Goal: Task Accomplishment & Management: Manage account settings

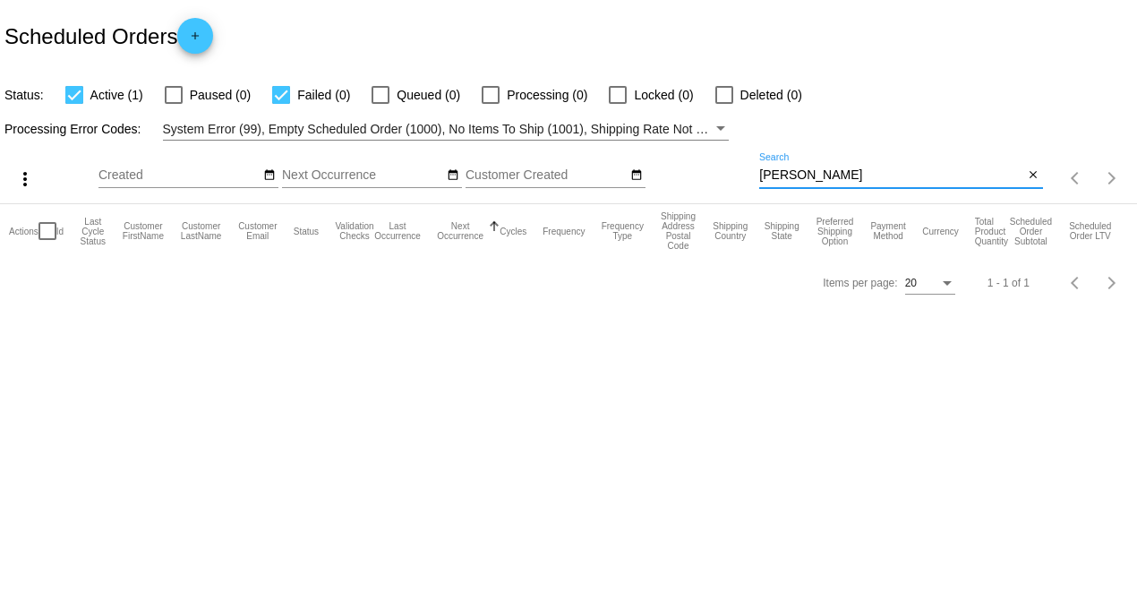
type input "[PERSON_NAME]"
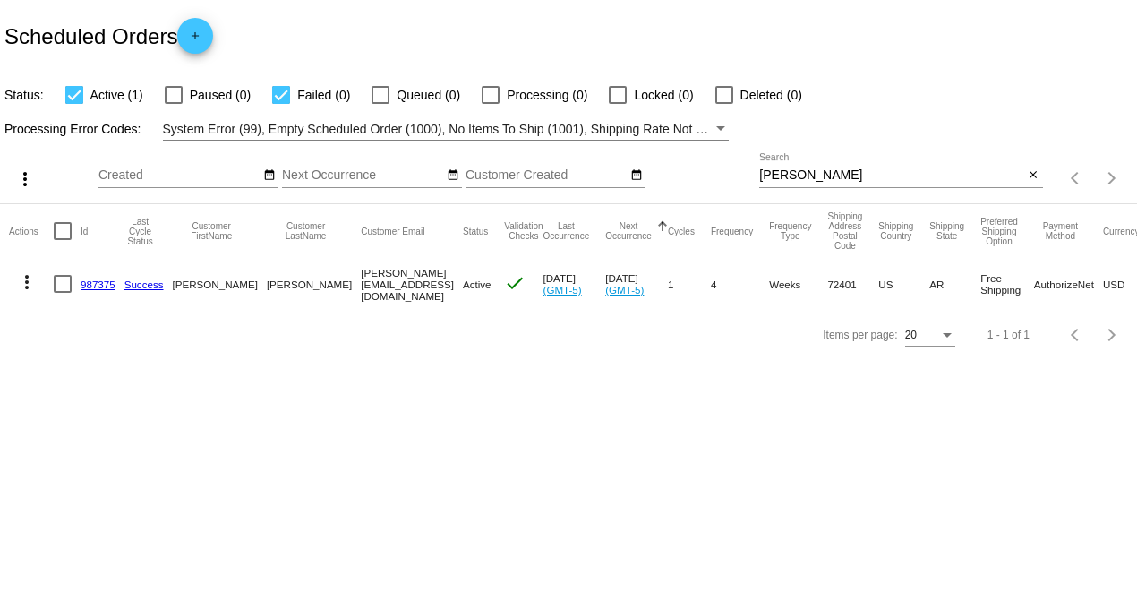
click at [94, 281] on link "987375" at bounding box center [98, 284] width 35 height 12
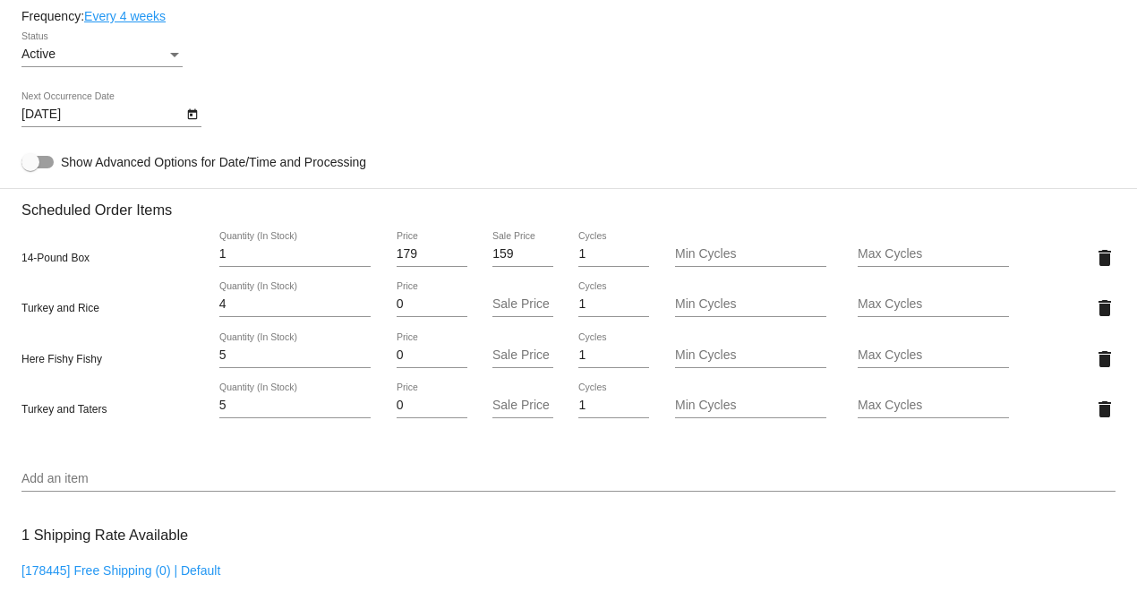
scroll to position [1094, 0]
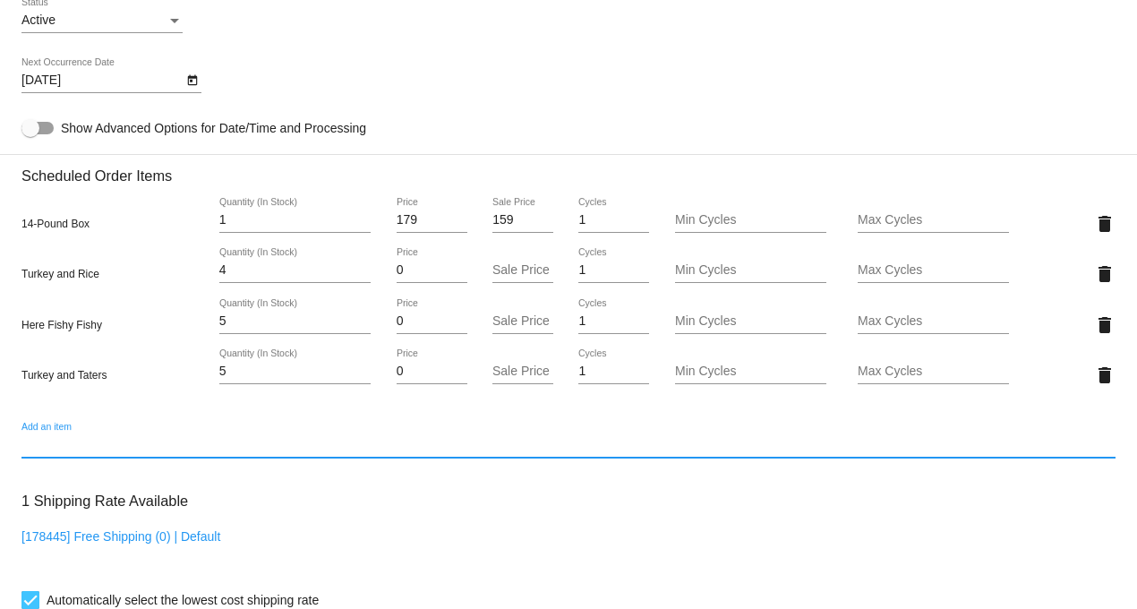
click at [64, 452] on input "Add an item" at bounding box center [568, 445] width 1094 height 14
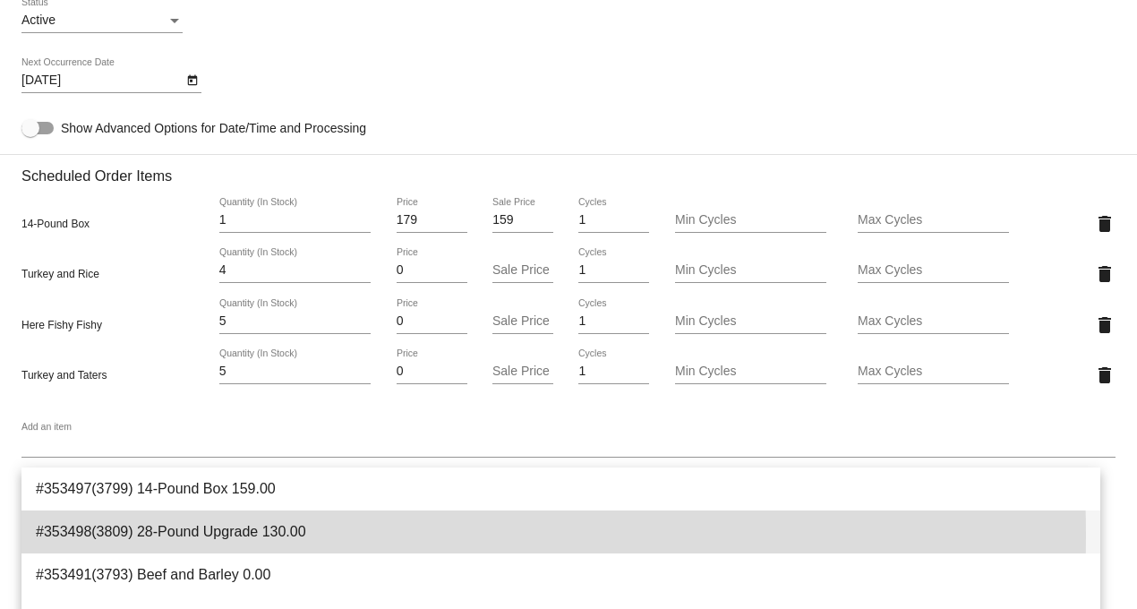
click at [273, 535] on span "#353498(3809) 28-Pound Upgrade 130.00" at bounding box center [561, 531] width 1050 height 43
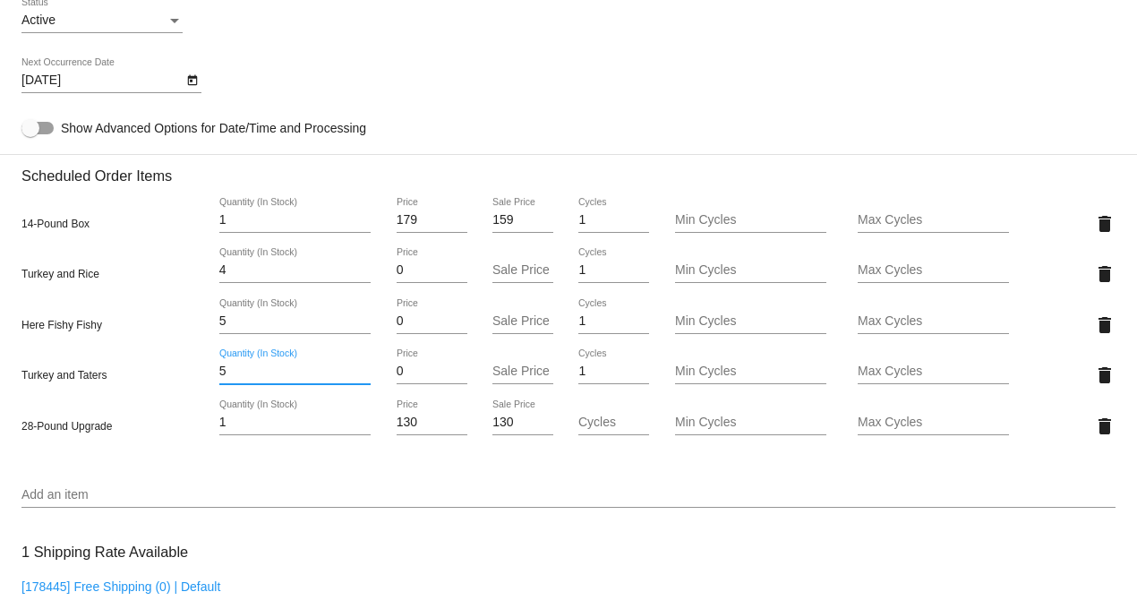
drag, startPoint x: 238, startPoint y: 383, endPoint x: 162, endPoint y: 379, distance: 76.2
click at [162, 379] on div "Turkey and Taters 5 Quantity (In Stock) 0 Price Sale Price 1 Cycles Min Cycles …" at bounding box center [568, 374] width 1094 height 51
type input "10"
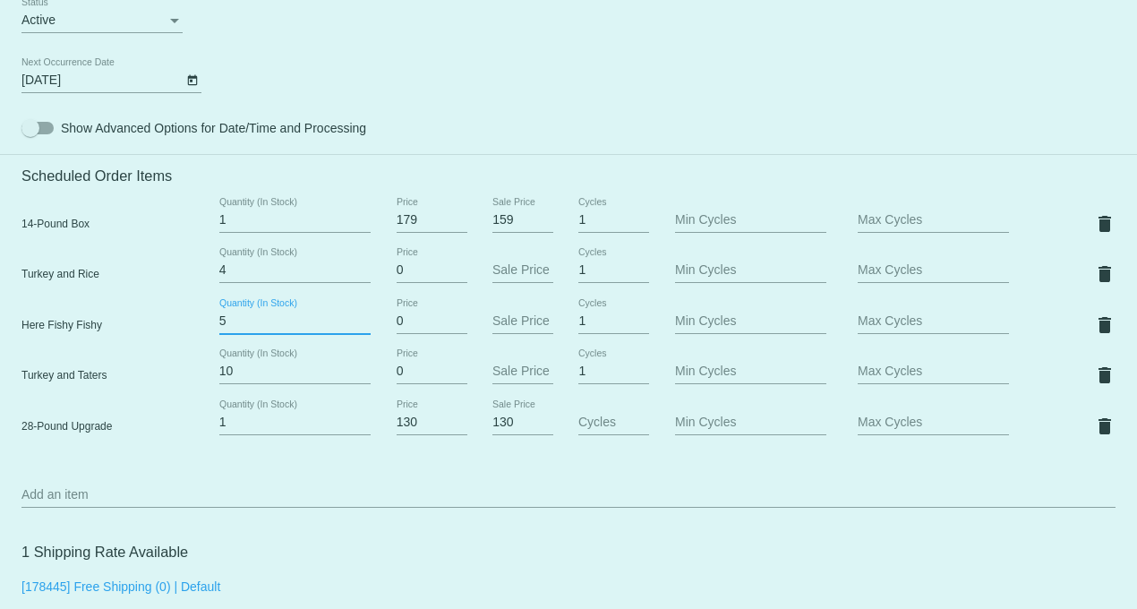
drag, startPoint x: 235, startPoint y: 330, endPoint x: 179, endPoint y: 328, distance: 56.5
click at [179, 328] on mat-card "Customer 6963040: [PERSON_NAME] [PERSON_NAME][EMAIL_ADDRESS][DOMAIN_NAME] Custo…" at bounding box center [568, 281] width 1137 height 1993
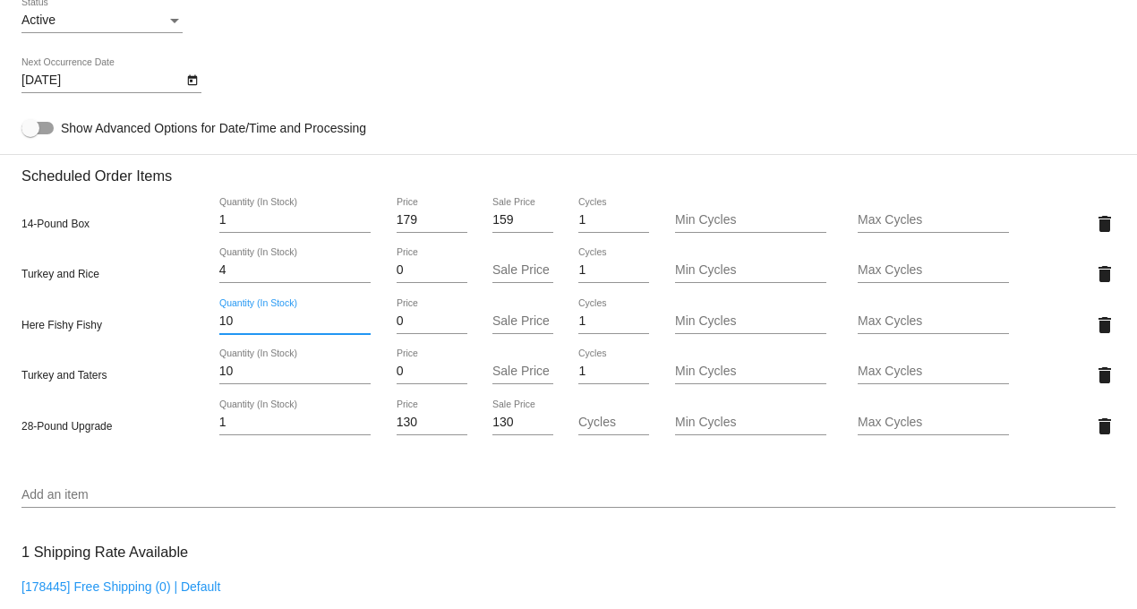
type input "10"
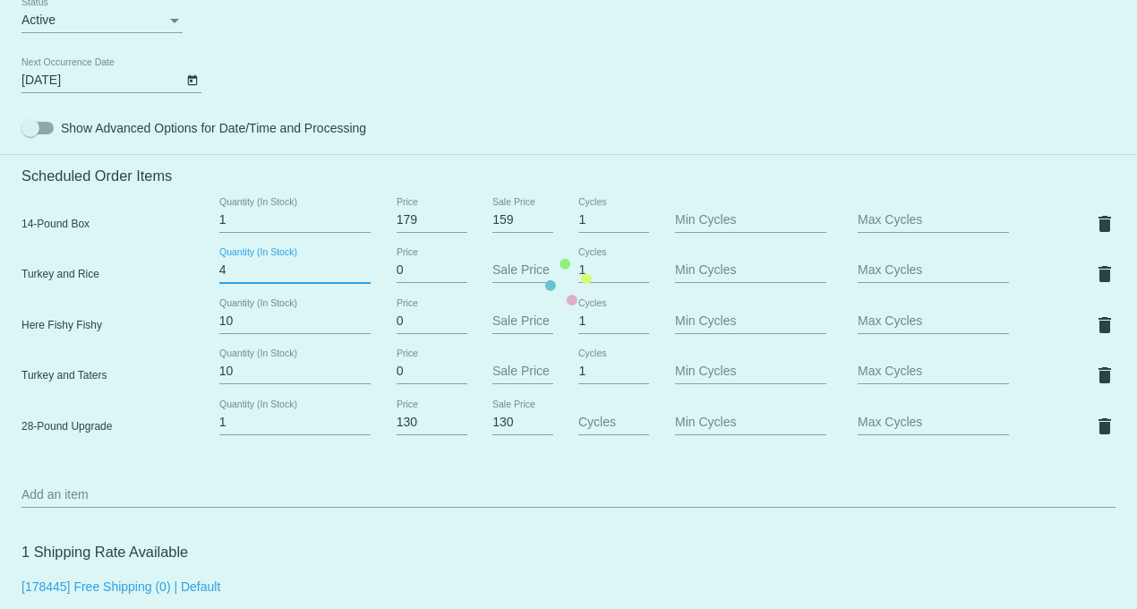
drag, startPoint x: 231, startPoint y: 282, endPoint x: 189, endPoint y: 274, distance: 42.8
click at [189, 274] on mat-card "Customer 6963040: [PERSON_NAME] [PERSON_NAME][EMAIL_ADDRESS][DOMAIN_NAME] Custo…" at bounding box center [568, 281] width 1137 height 1993
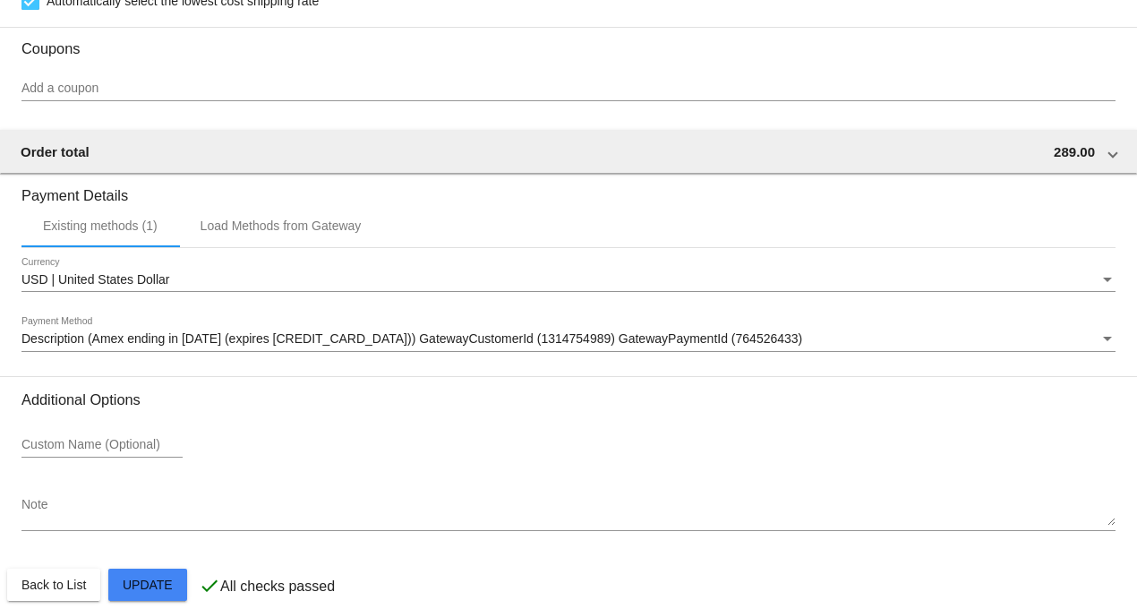
scroll to position [1777, 0]
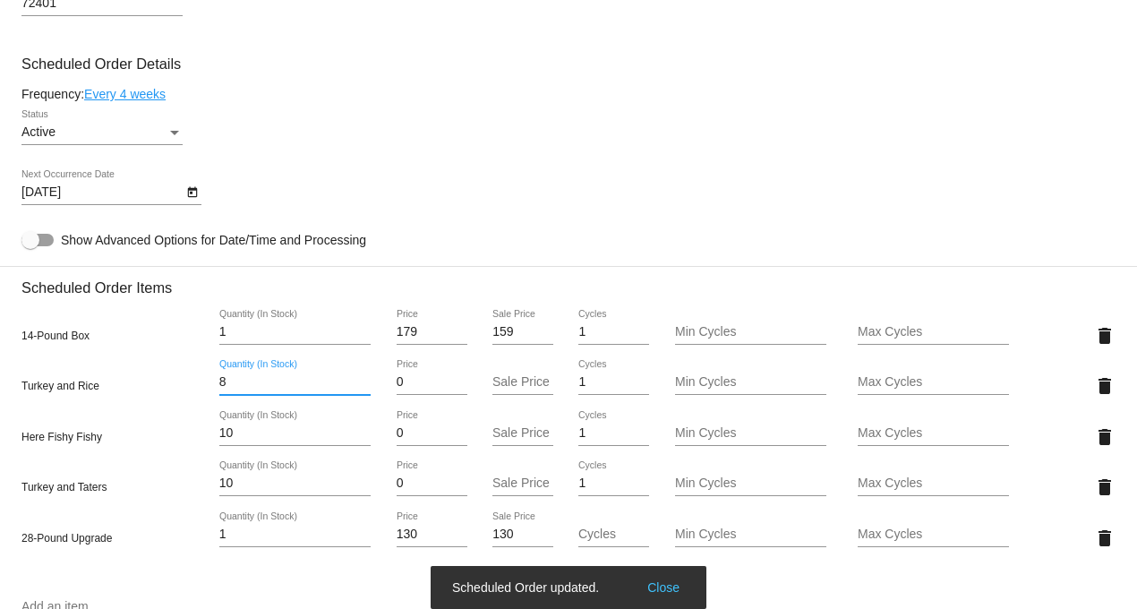
scroll to position [981, 0]
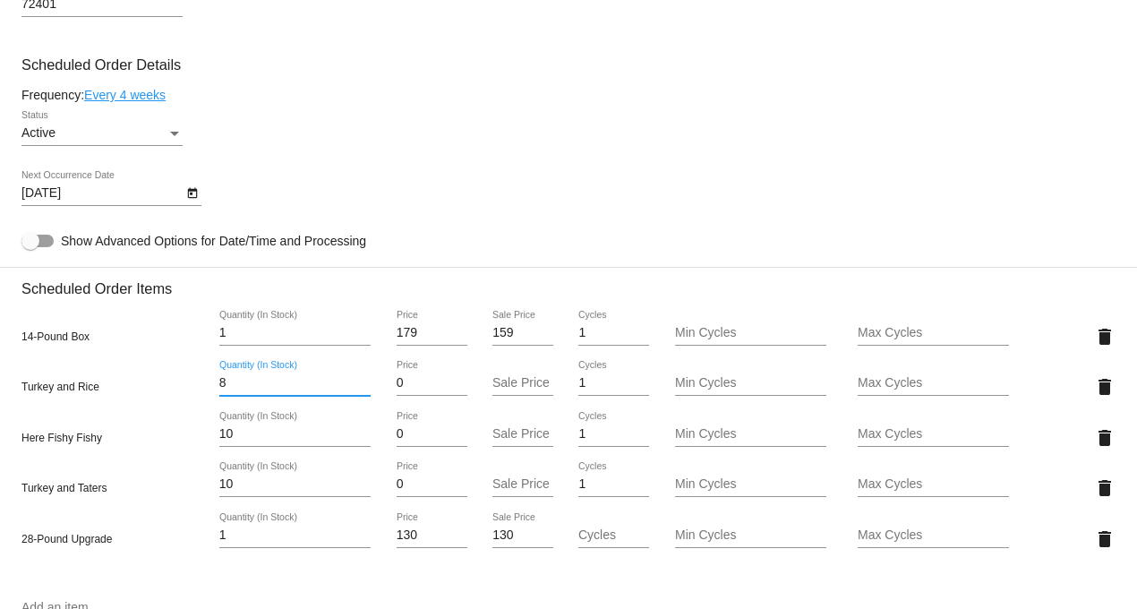
type input "8"
